Goal: Task Accomplishment & Management: Manage account settings

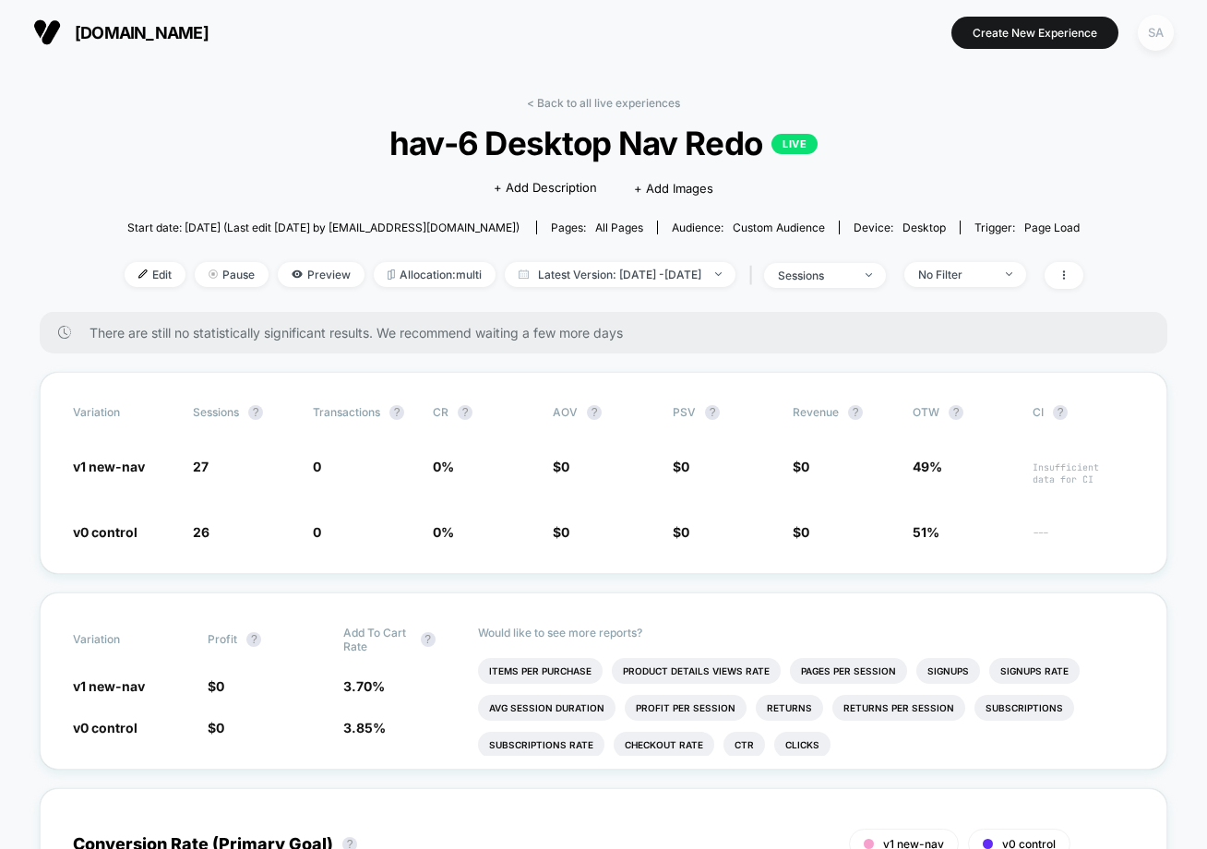
click at [1166, 39] on div "SA" at bounding box center [1156, 33] width 36 height 36
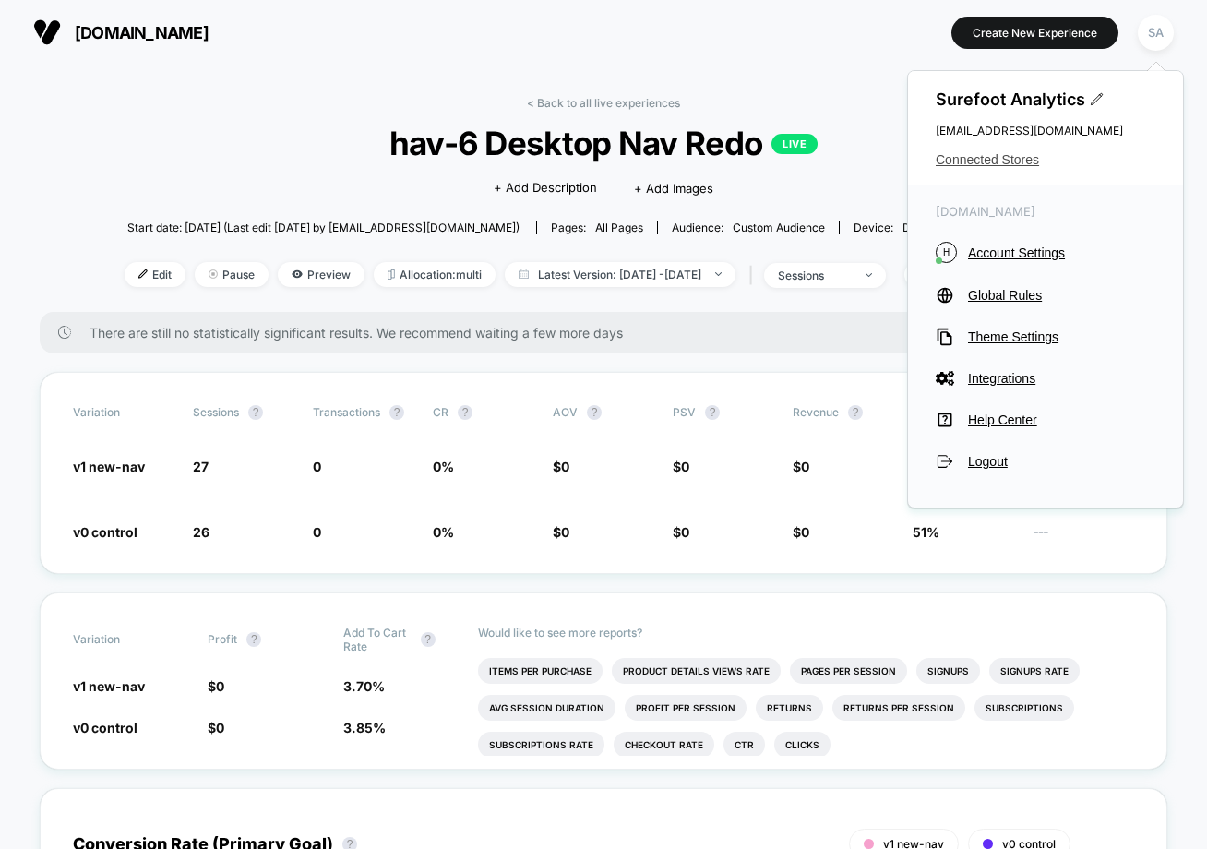
click at [1015, 163] on span "Connected Stores" at bounding box center [1046, 159] width 220 height 15
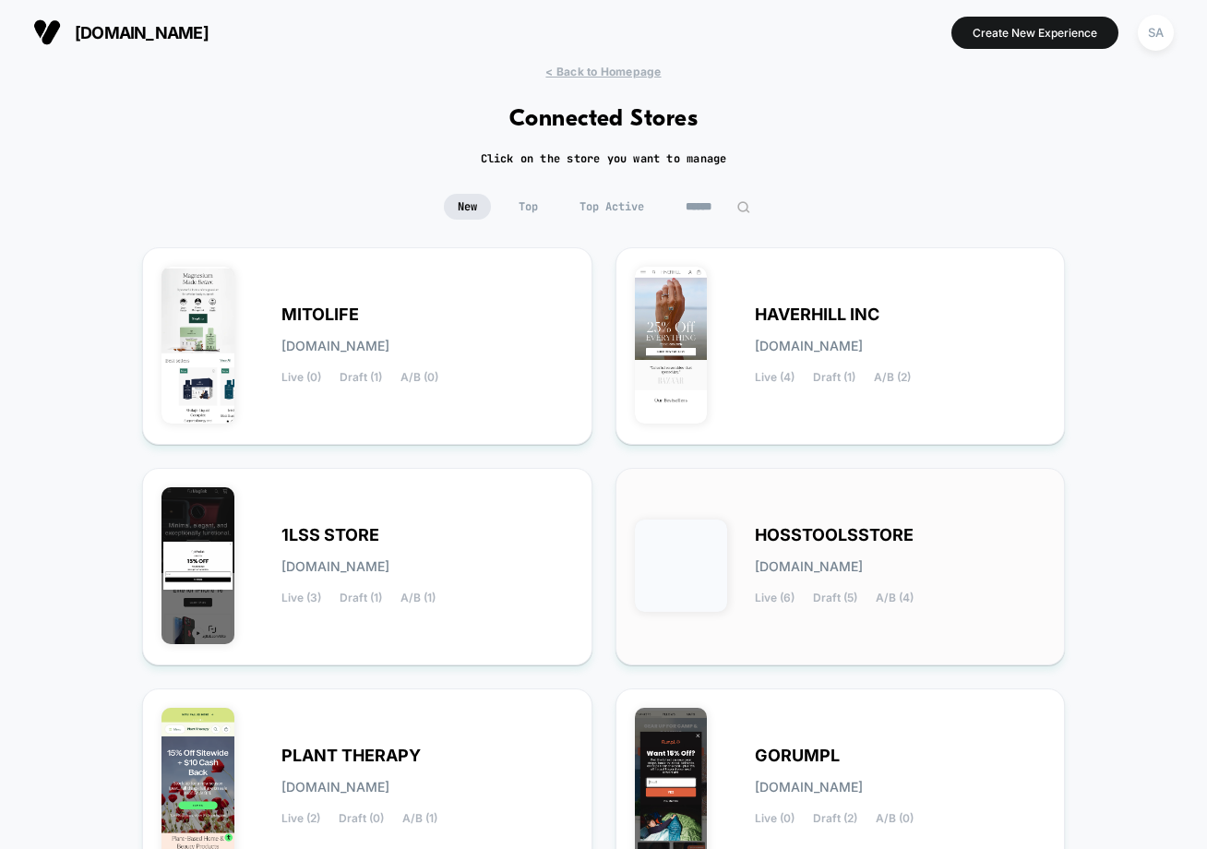
click at [773, 538] on span "HOSSTOOLSSTORE" at bounding box center [834, 535] width 159 height 13
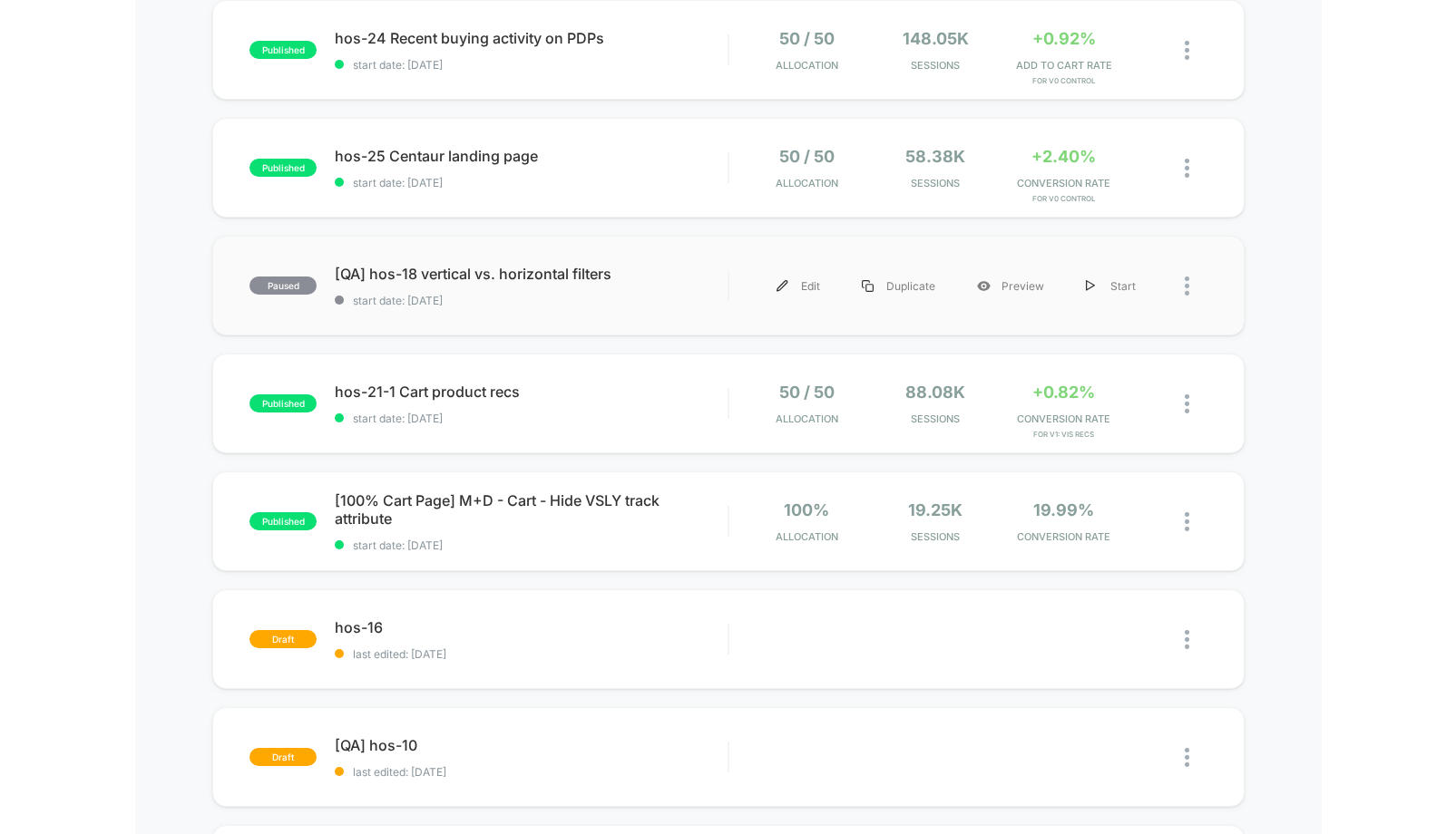
scroll to position [223, 0]
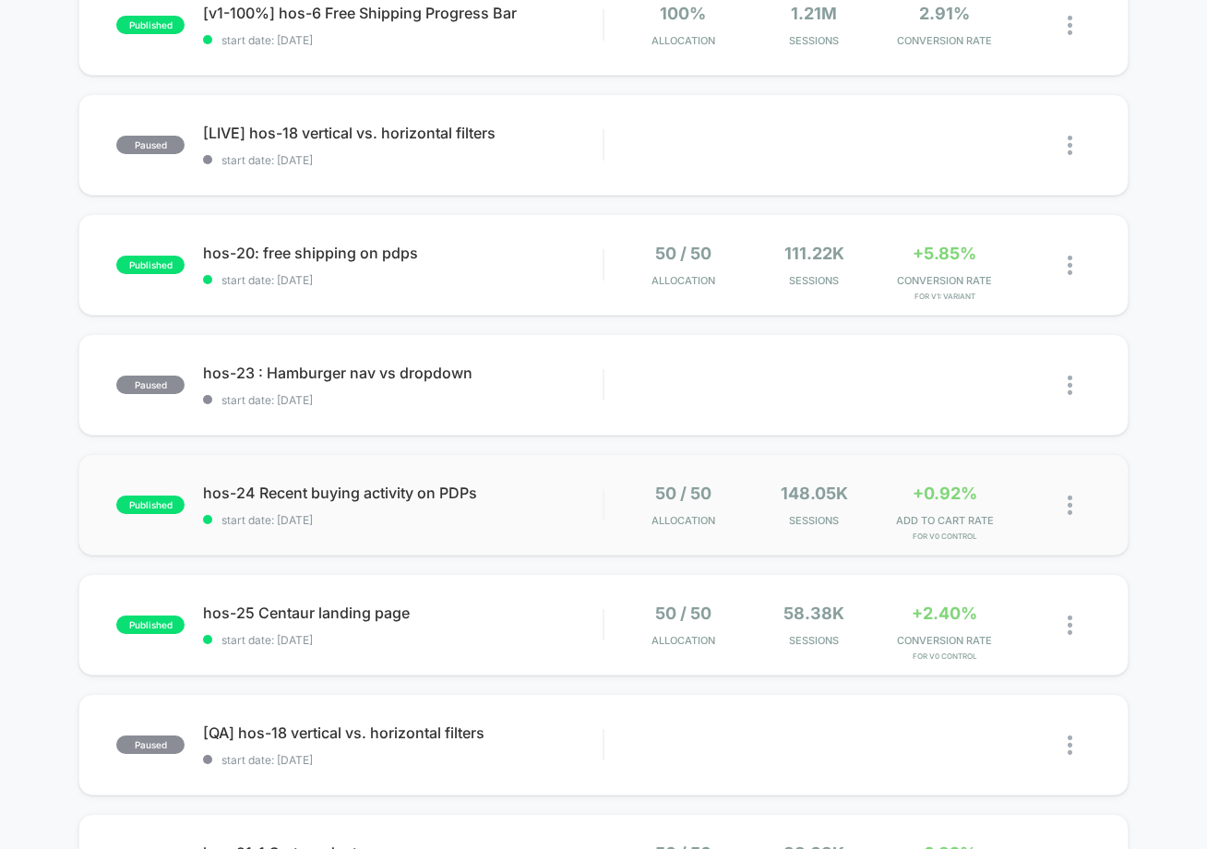
click at [1068, 507] on img at bounding box center [1070, 505] width 5 height 19
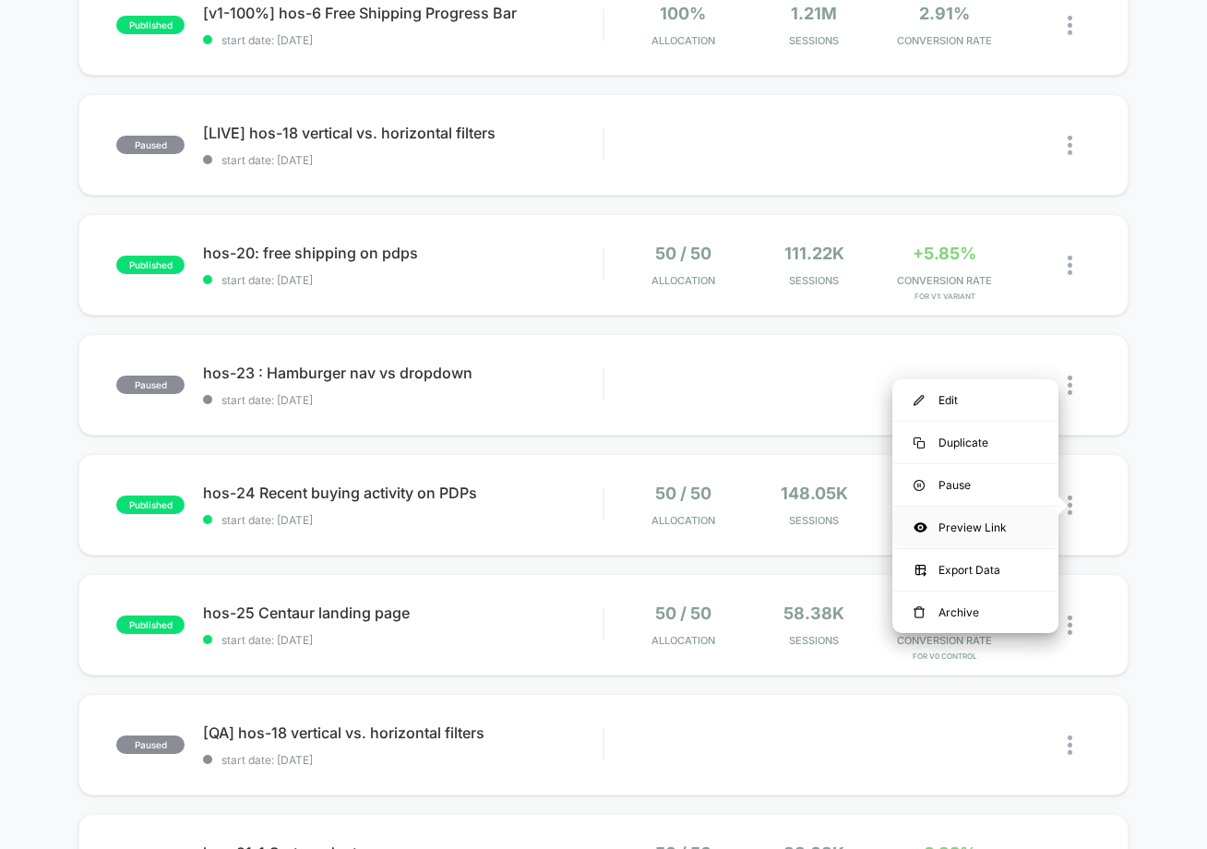
click at [1013, 524] on div "Preview Link" at bounding box center [976, 528] width 166 height 42
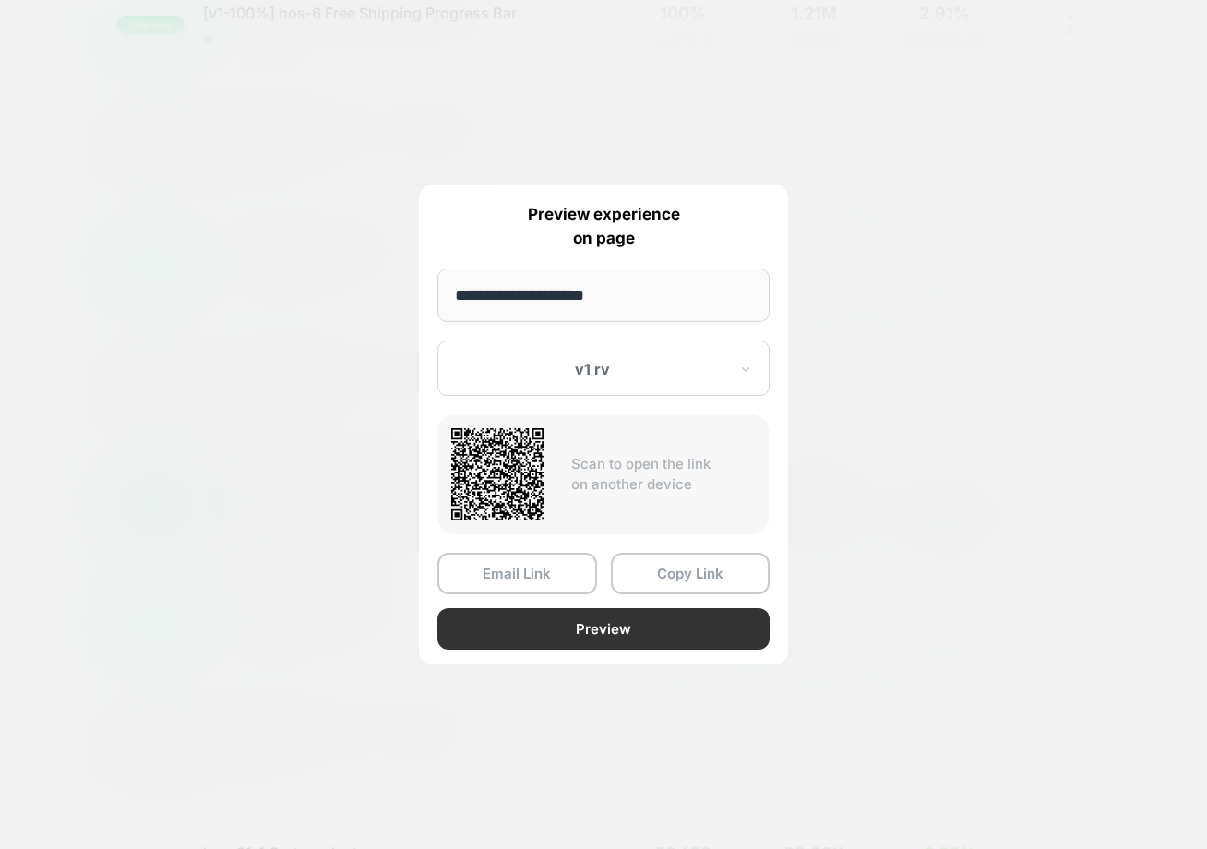
click at [577, 619] on button "Preview" at bounding box center [604, 629] width 332 height 42
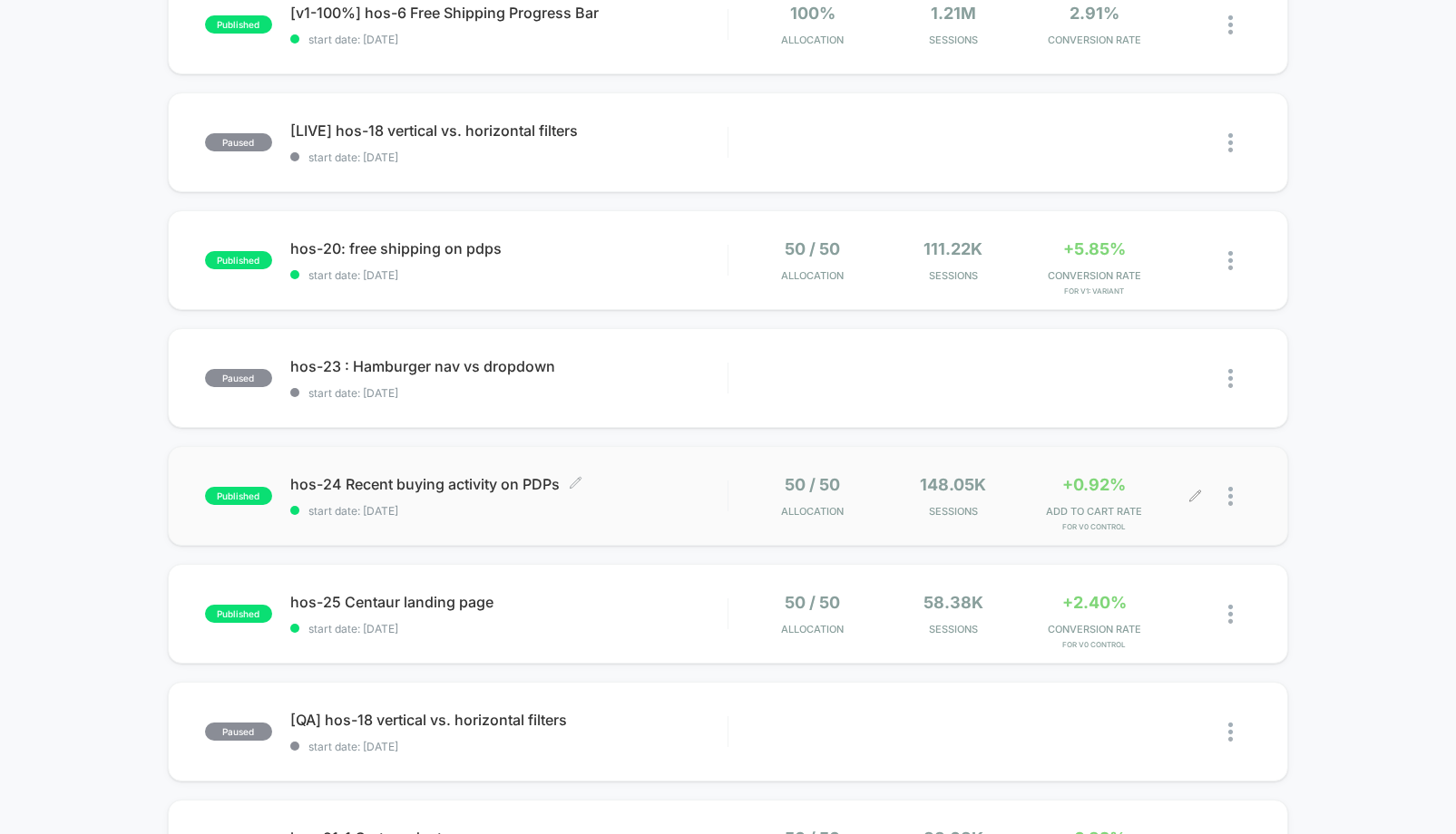
click at [309, 479] on span "hos-24 Recent buying activity on PDPs Click to edit experience details" at bounding box center [508, 484] width 437 height 18
